Goal: Task Accomplishment & Management: Use online tool/utility

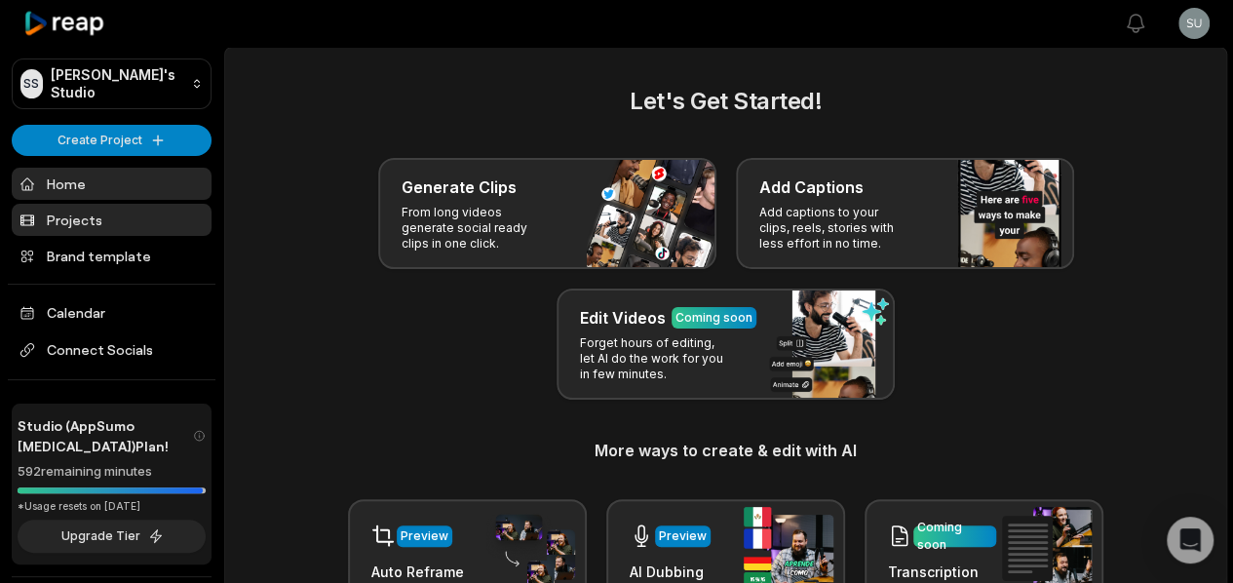
click at [68, 229] on link "Projects" at bounding box center [112, 220] width 200 height 32
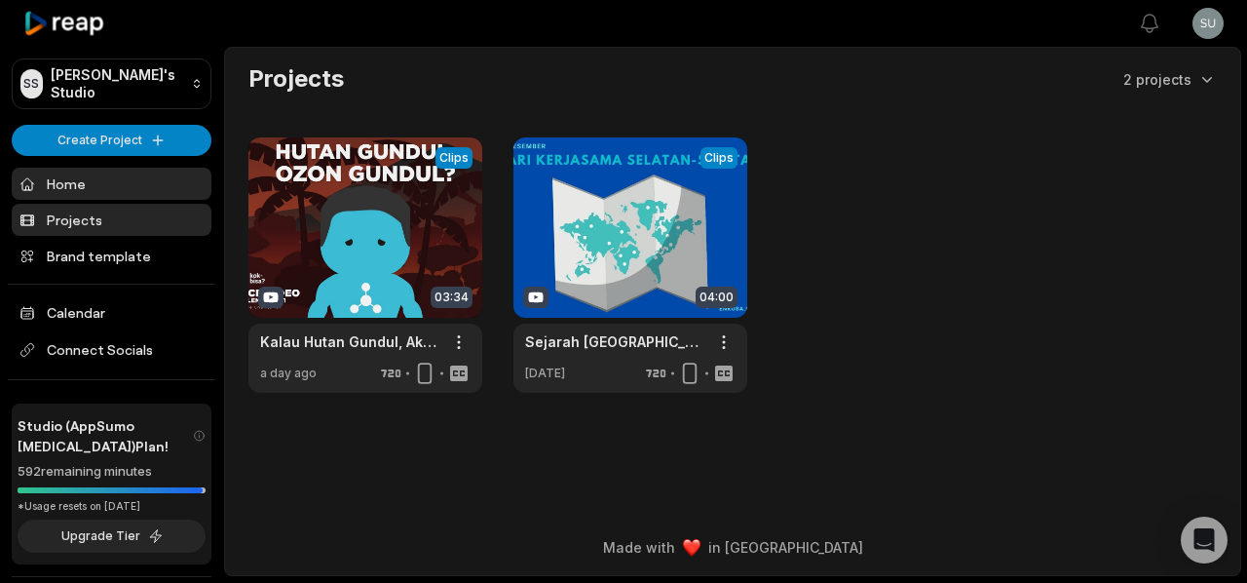
click at [76, 176] on link "Home" at bounding box center [112, 184] width 200 height 32
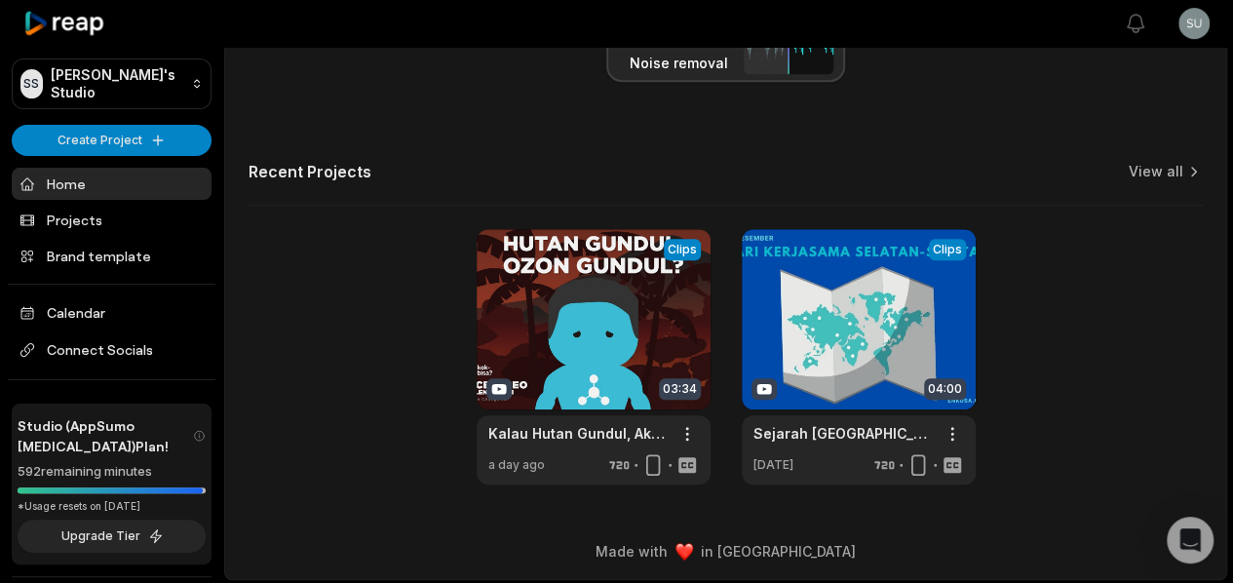
scroll to position [622, 0]
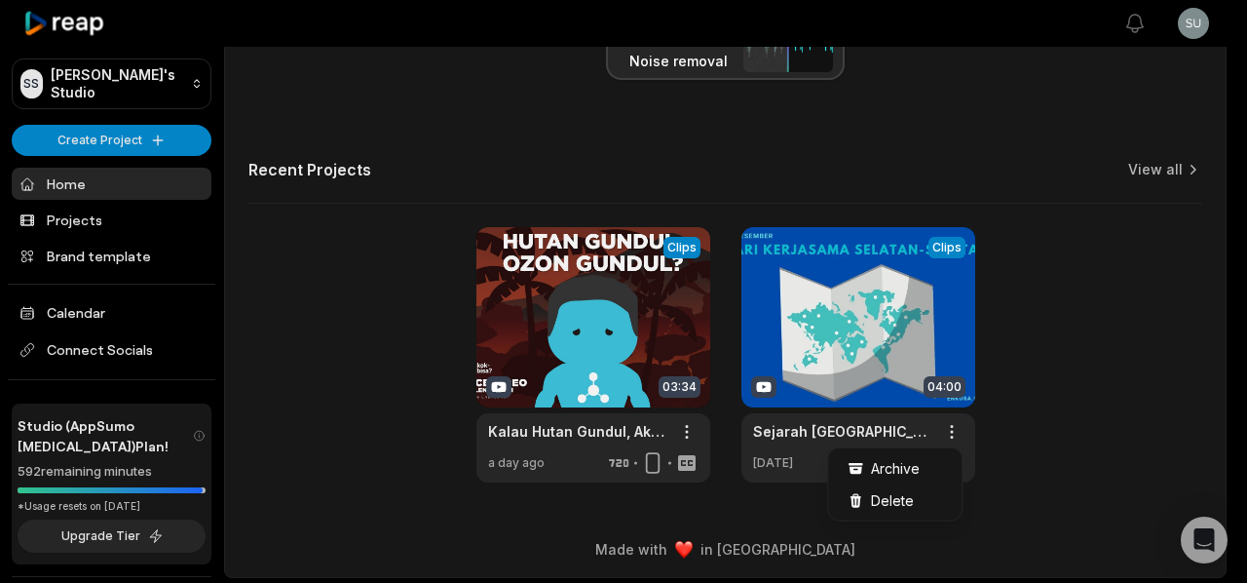
drag, startPoint x: 358, startPoint y: 459, endPoint x: 348, endPoint y: 453, distance: 11.4
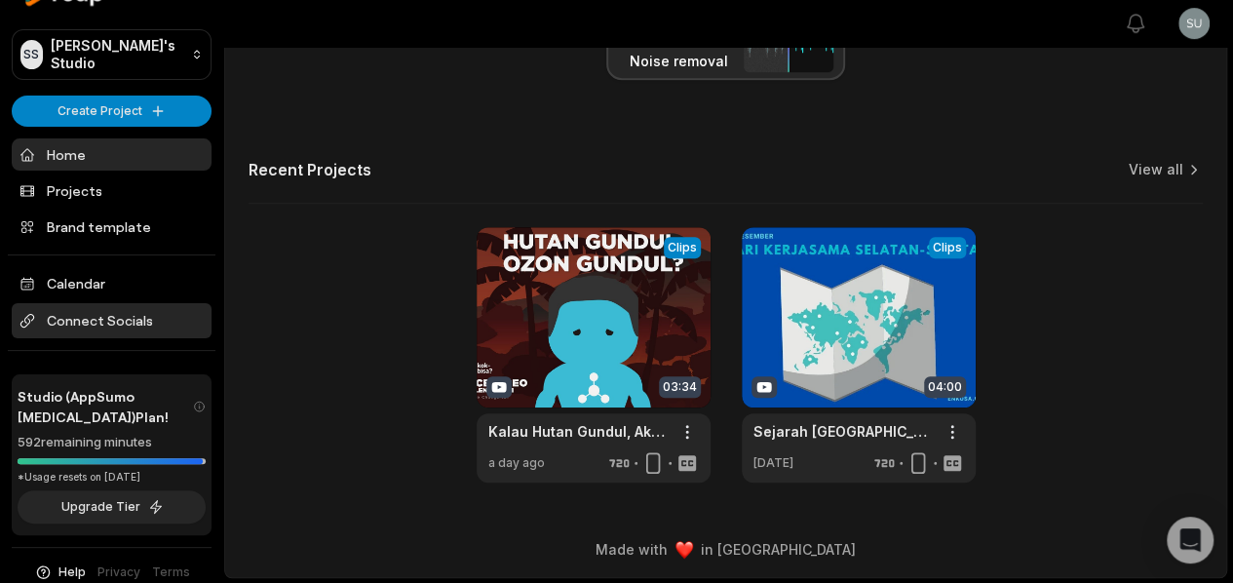
scroll to position [56, 0]
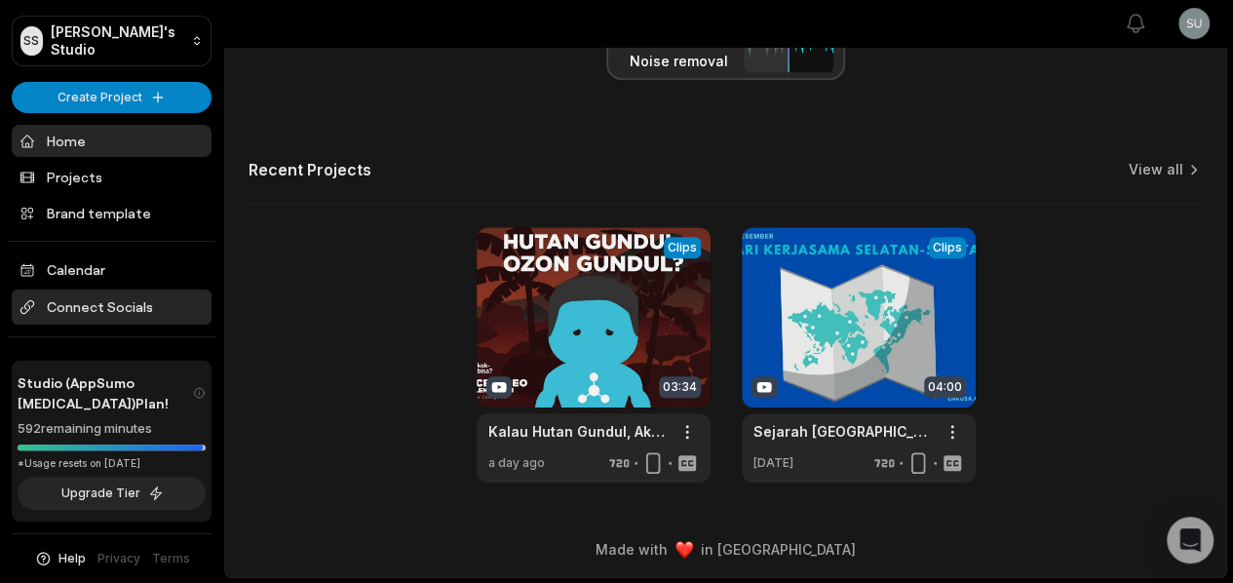
click at [103, 289] on span "Connect Socials" at bounding box center [112, 306] width 200 height 35
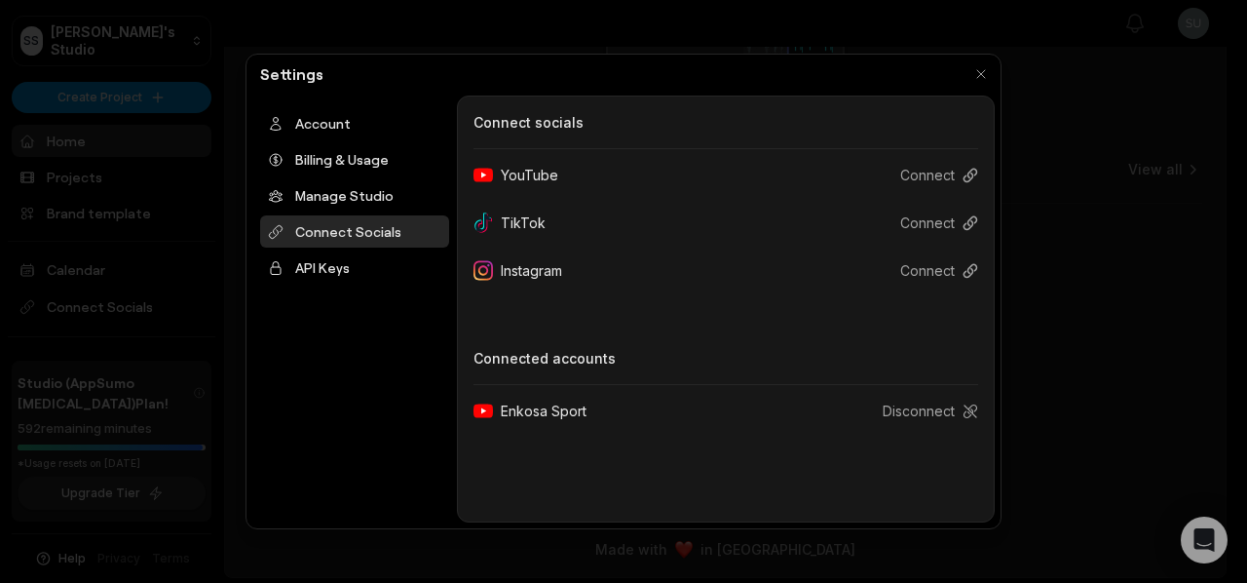
click at [109, 293] on div at bounding box center [623, 291] width 1247 height 583
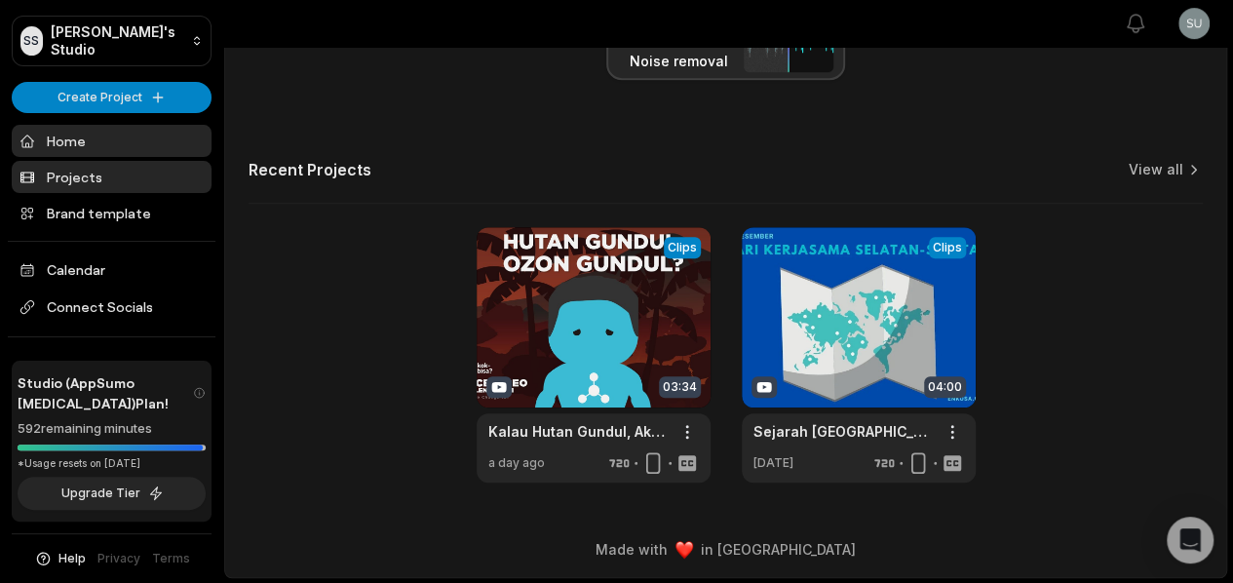
click at [123, 161] on link "Projects" at bounding box center [112, 177] width 200 height 32
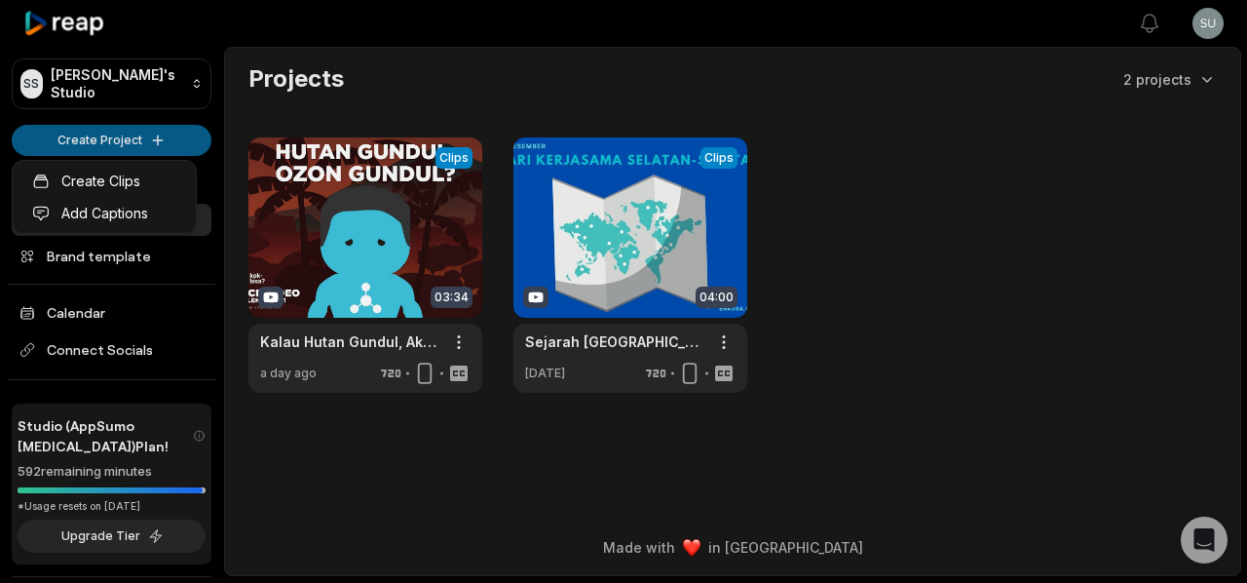
click at [129, 129] on html "SS Susiwe's Studio Create Project Home Projects Brand template Calendar Connect…" at bounding box center [623, 291] width 1247 height 583
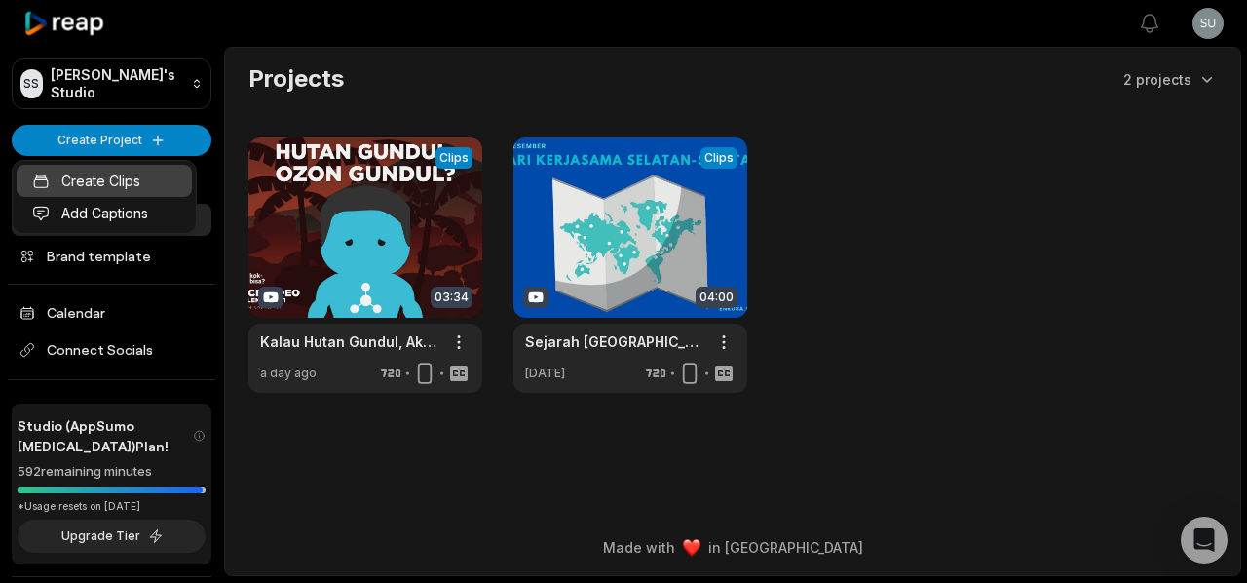
click at [135, 174] on link "Create Clips" at bounding box center [104, 181] width 175 height 32
